Goal: Task Accomplishment & Management: Manage account settings

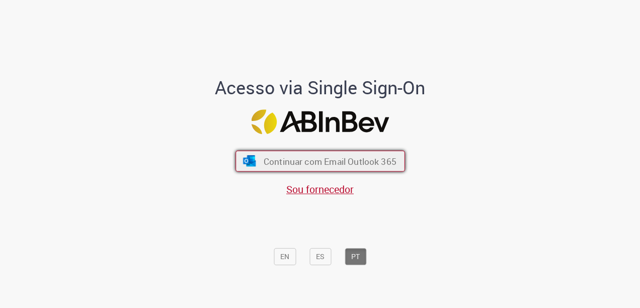
click at [311, 158] on span "Continuar com Email Outlook 365" at bounding box center [329, 161] width 133 height 12
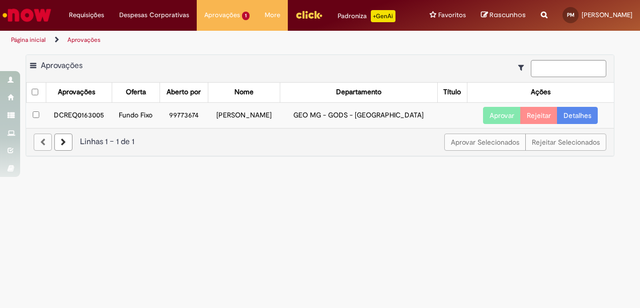
click at [572, 116] on link "Detalhes" at bounding box center [577, 115] width 41 height 17
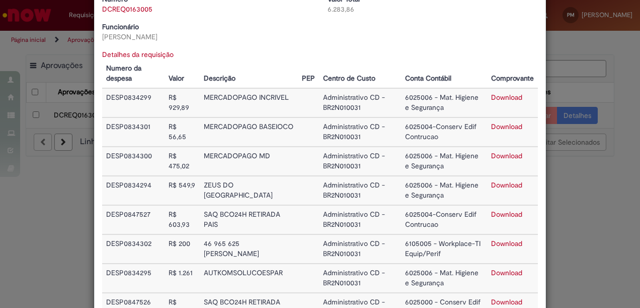
scroll to position [101, 0]
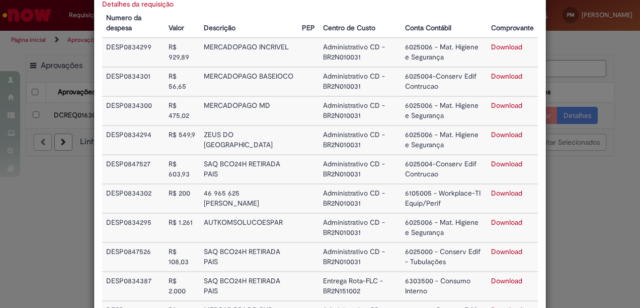
click at [506, 43] on link "Download" at bounding box center [506, 46] width 31 height 9
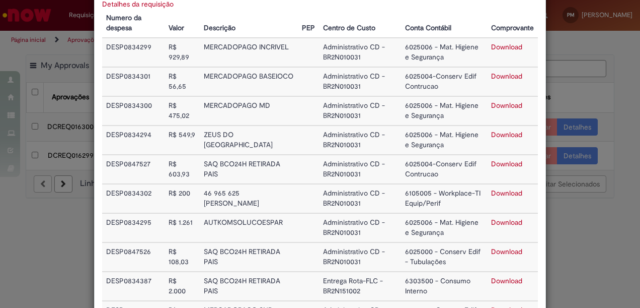
click at [507, 223] on link "Download" at bounding box center [506, 221] width 31 height 9
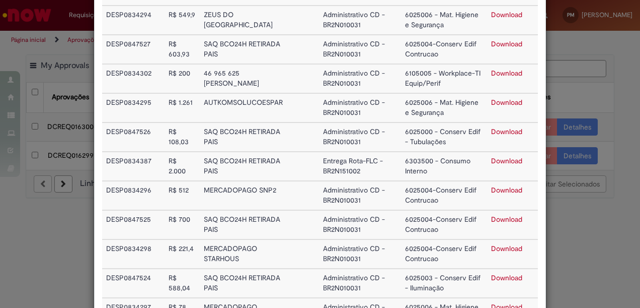
scroll to position [252, 0]
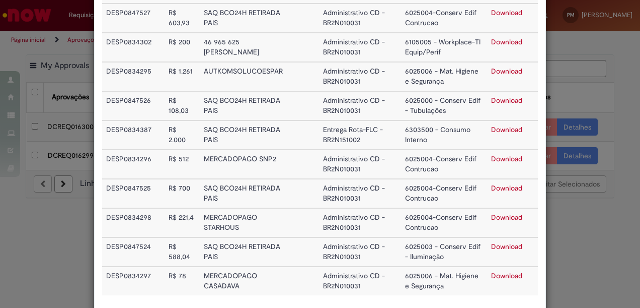
click at [502, 131] on link "Download" at bounding box center [506, 129] width 31 height 9
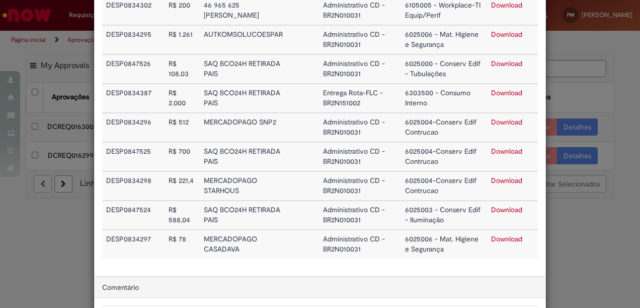
scroll to position [352, 0]
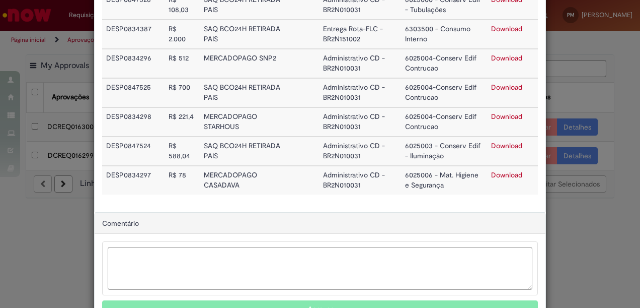
click at [237, 264] on textarea "Ambev Approval Modal" at bounding box center [320, 268] width 425 height 43
type textarea "**********"
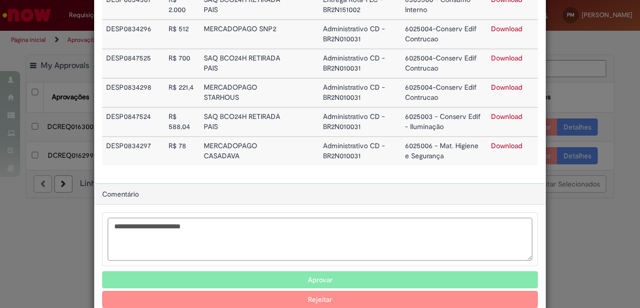
scroll to position [403, 0]
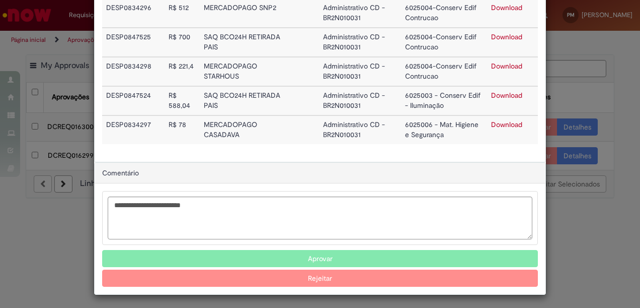
click at [283, 279] on button "Rejeitar" at bounding box center [320, 277] width 436 height 17
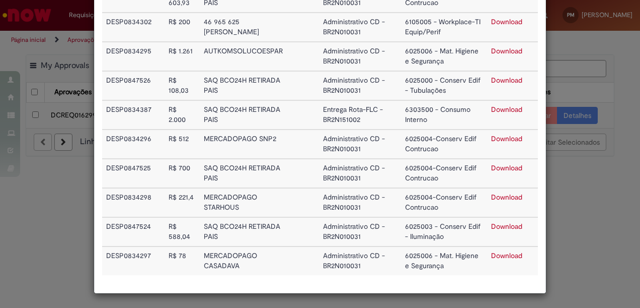
scroll to position [272, 0]
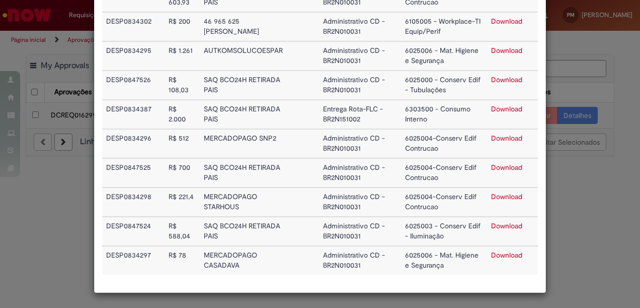
click at [572, 199] on div "Detalhes da Aprovação Número DCREQ0163005 Valor Total 6.283,86 Funcionário Thia…" at bounding box center [320, 154] width 640 height 308
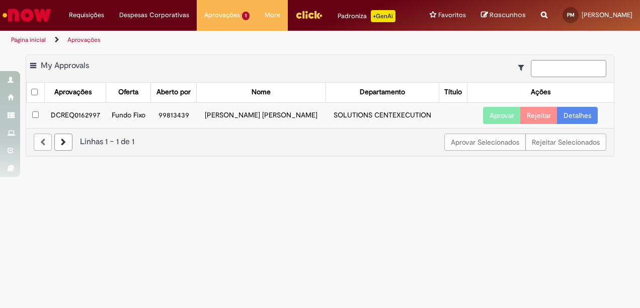
click at [580, 118] on link "Detalhes" at bounding box center [577, 115] width 41 height 17
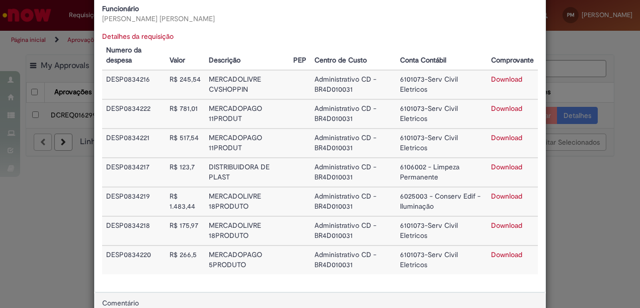
scroll to position [101, 0]
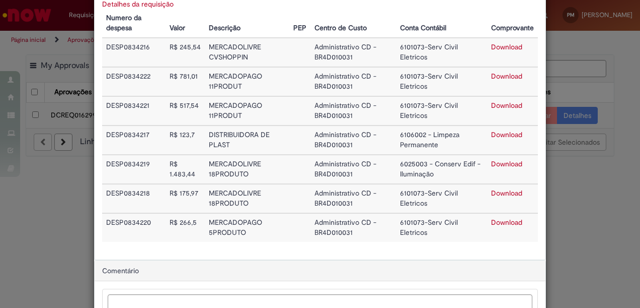
click at [495, 80] on link "Download" at bounding box center [506, 75] width 31 height 9
click at [516, 166] on link "Download" at bounding box center [506, 163] width 31 height 9
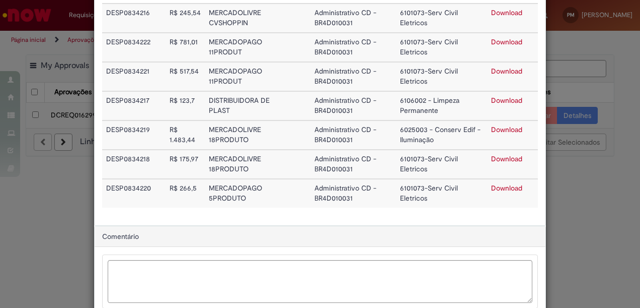
scroll to position [198, 0]
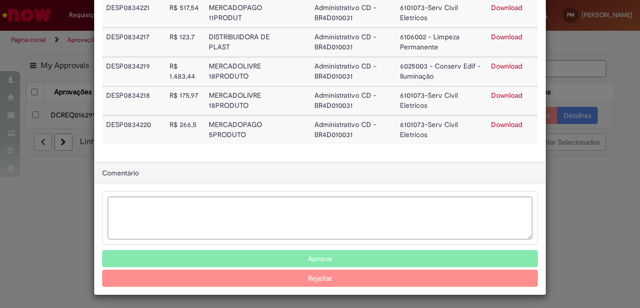
click at [303, 255] on button "Aprovar" at bounding box center [320, 258] width 436 height 17
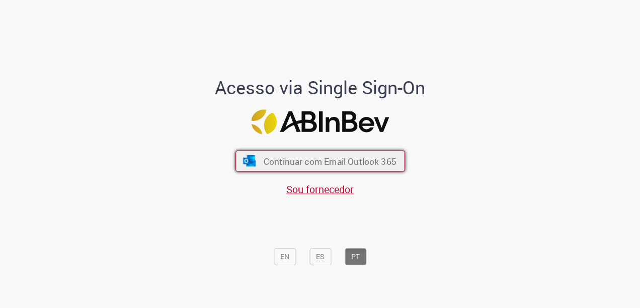
drag, startPoint x: 322, startPoint y: 161, endPoint x: 313, endPoint y: 166, distance: 10.8
click at [322, 161] on span "Continuar com Email Outlook 365" at bounding box center [329, 161] width 133 height 12
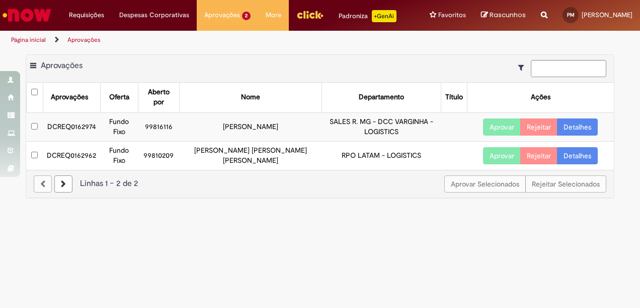
click at [581, 118] on link "Detalhes" at bounding box center [577, 126] width 41 height 17
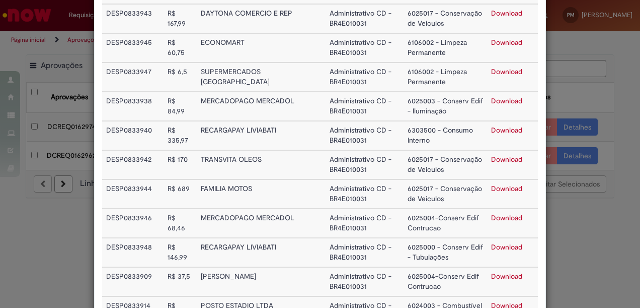
scroll to position [201, 0]
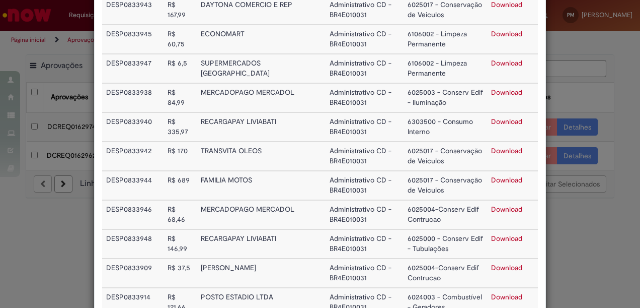
click at [506, 125] on link "Download" at bounding box center [506, 121] width 31 height 9
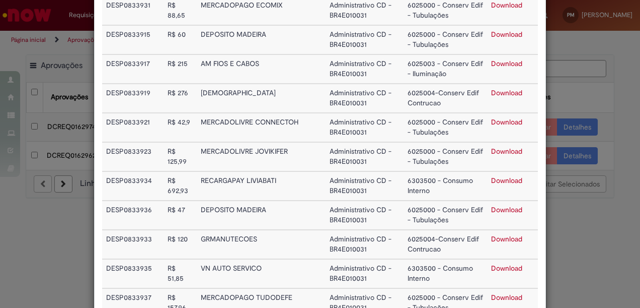
scroll to position [805, 0]
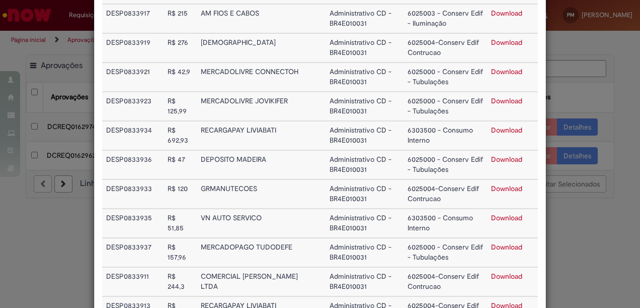
click at [509, 126] on link "Download" at bounding box center [506, 129] width 31 height 9
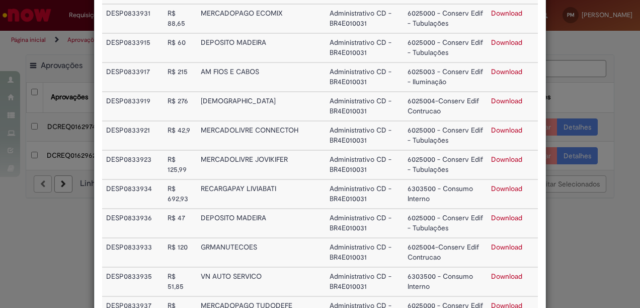
scroll to position [906, 0]
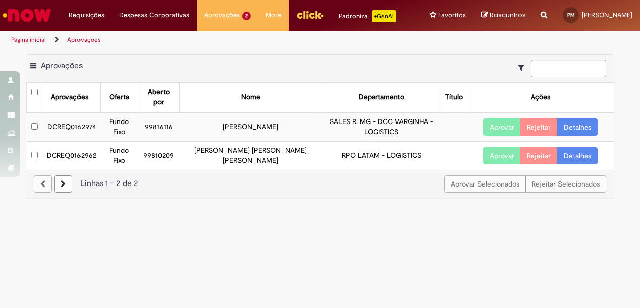
click at [576, 147] on link "Detalhes" at bounding box center [577, 155] width 41 height 17
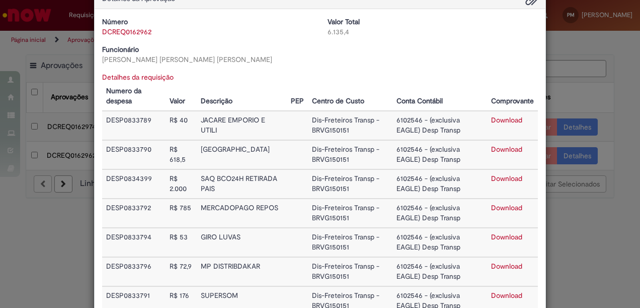
scroll to position [50, 0]
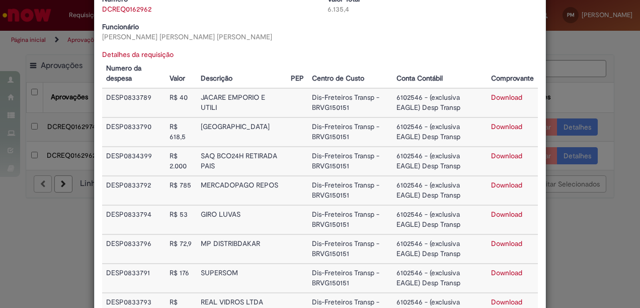
click at [511, 128] on link "Download" at bounding box center [506, 126] width 31 height 9
click at [519, 154] on td "Download" at bounding box center [512, 160] width 51 height 29
click at [508, 156] on link "Download" at bounding box center [506, 155] width 31 height 9
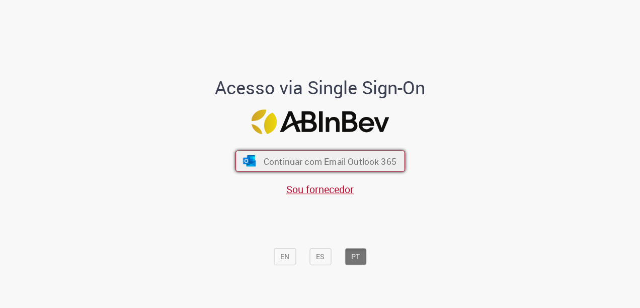
click at [325, 156] on span "Continuar com Email Outlook 365" at bounding box center [329, 161] width 133 height 12
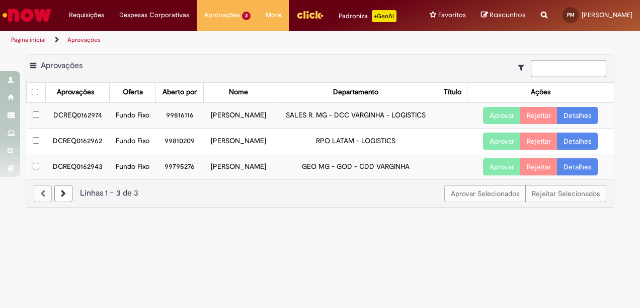
click at [511, 144] on button "Aprovar" at bounding box center [502, 140] width 38 height 17
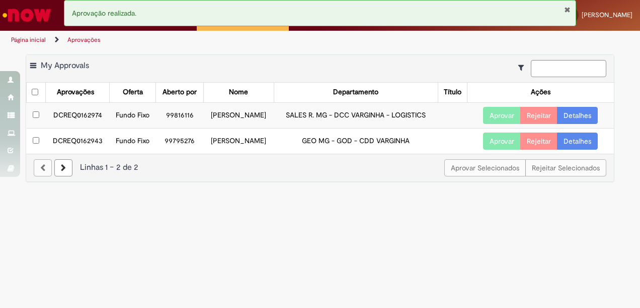
drag, startPoint x: 495, startPoint y: 119, endPoint x: 491, endPoint y: 126, distance: 8.1
click at [496, 119] on button "Aprovar" at bounding box center [502, 115] width 38 height 17
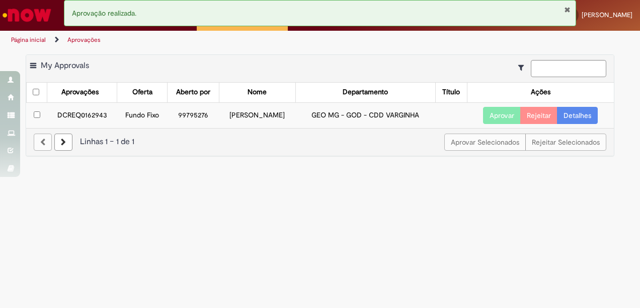
click at [584, 119] on link "Detalhes" at bounding box center [577, 115] width 41 height 17
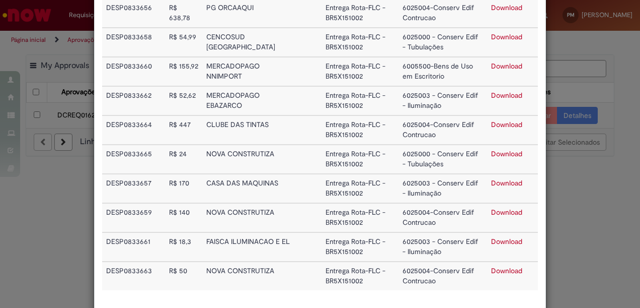
scroll to position [302, 0]
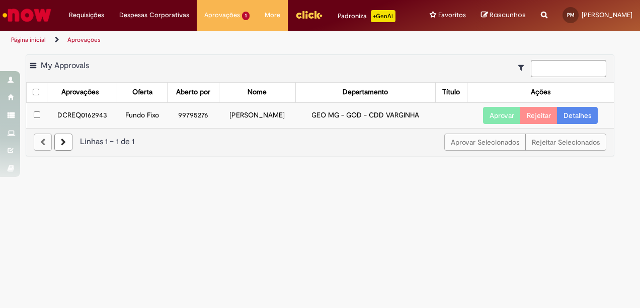
click at [502, 112] on button "Aprovar" at bounding box center [502, 115] width 38 height 17
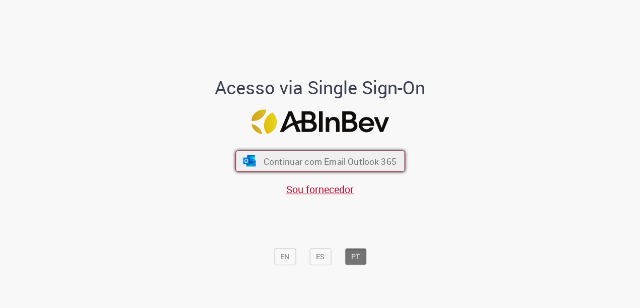
click at [343, 155] on button "Continuar com Email Outlook 365" at bounding box center [321, 160] width 170 height 21
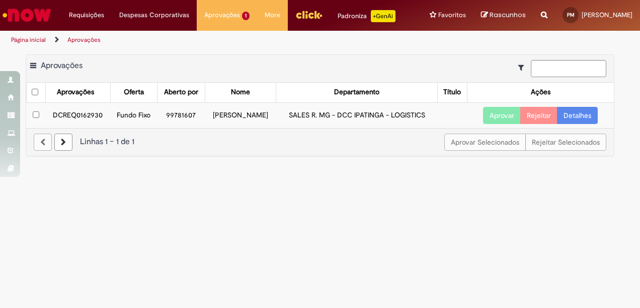
click at [589, 119] on link "Detalhes" at bounding box center [577, 115] width 41 height 17
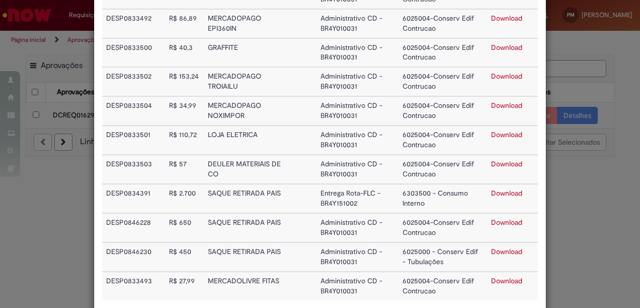
scroll to position [554, 0]
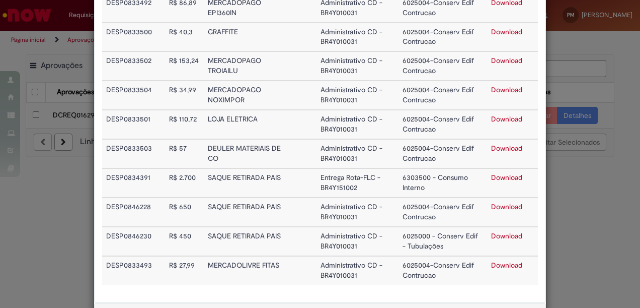
click at [494, 180] on link "Download" at bounding box center [506, 177] width 31 height 9
